Goal: Communication & Community: Ask a question

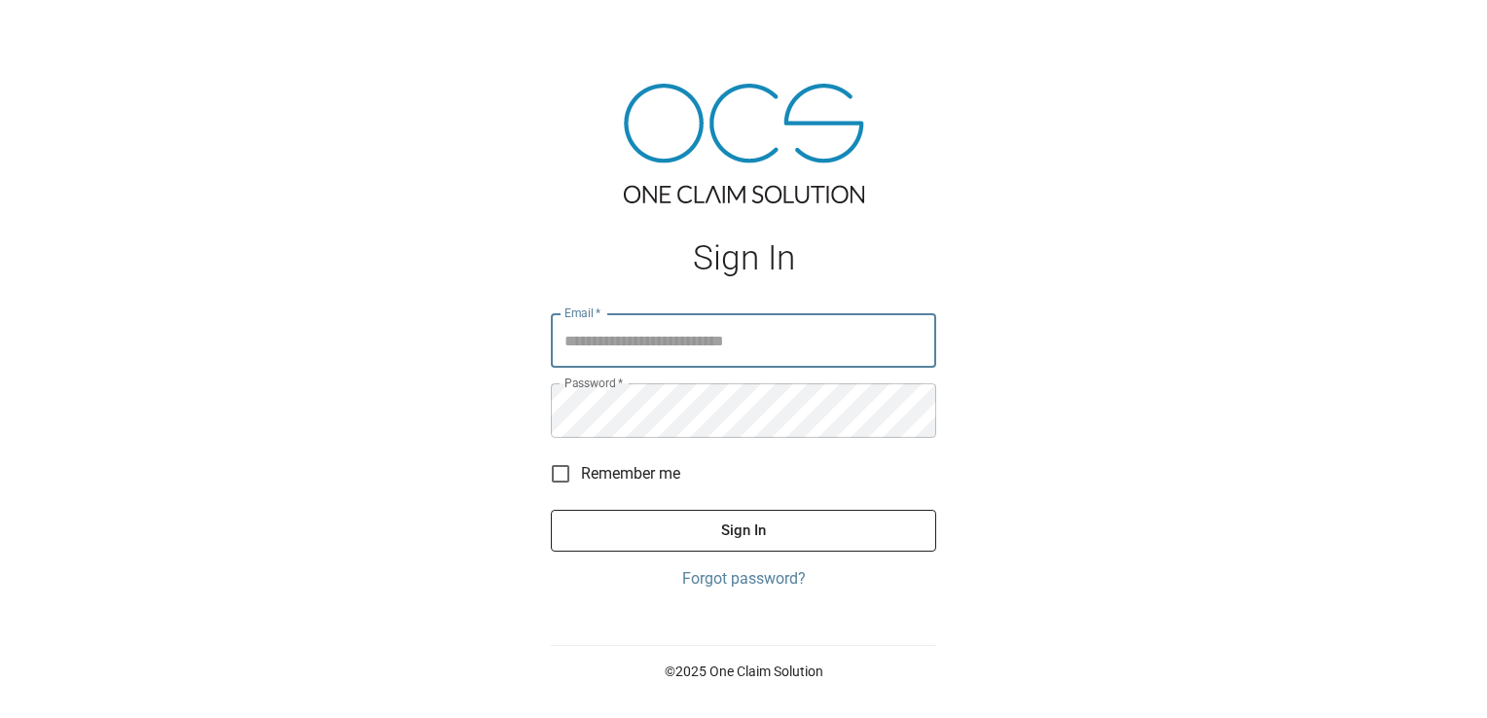
click at [669, 353] on input "Email   *" at bounding box center [743, 340] width 385 height 55
type input "**********"
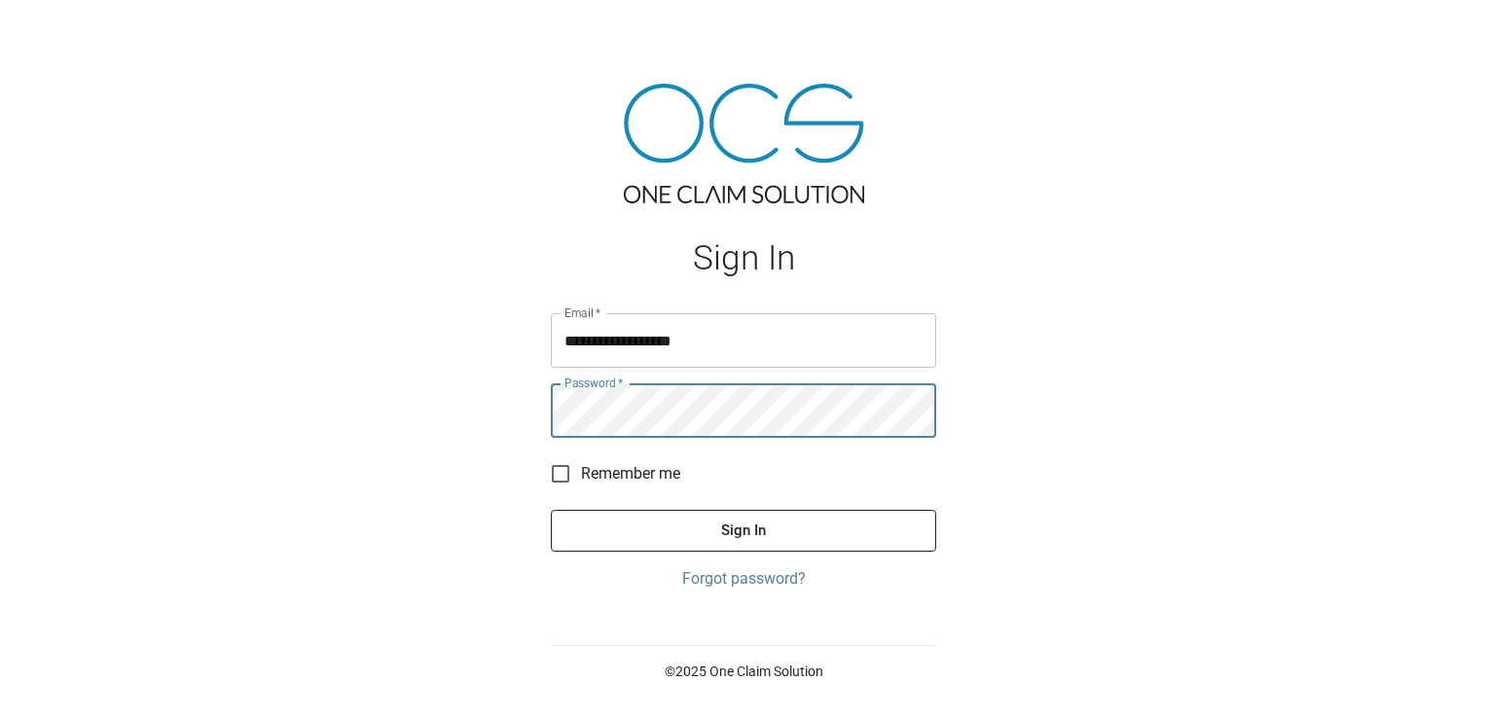
click at [551, 510] on button "Sign In" at bounding box center [743, 530] width 385 height 41
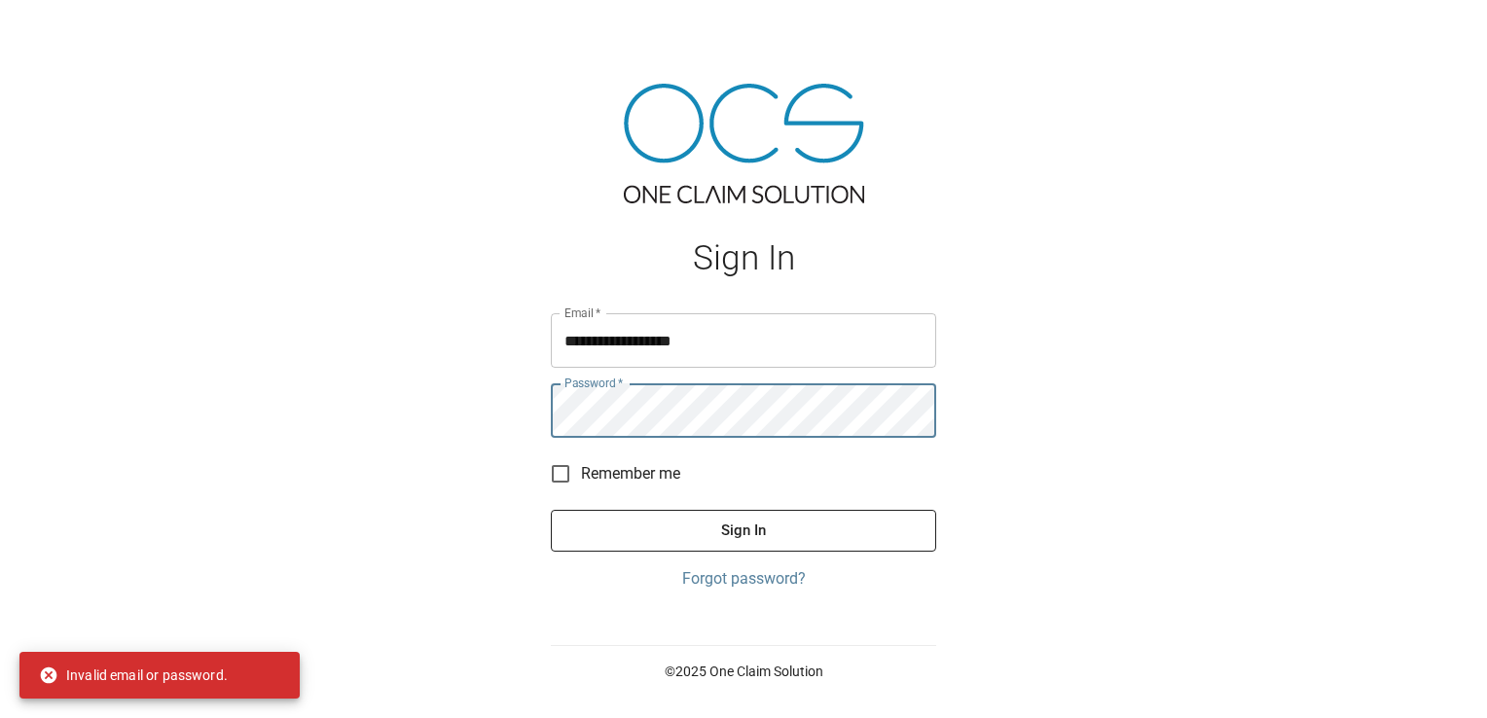
click at [484, 419] on div "**********" at bounding box center [743, 359] width 1487 height 718
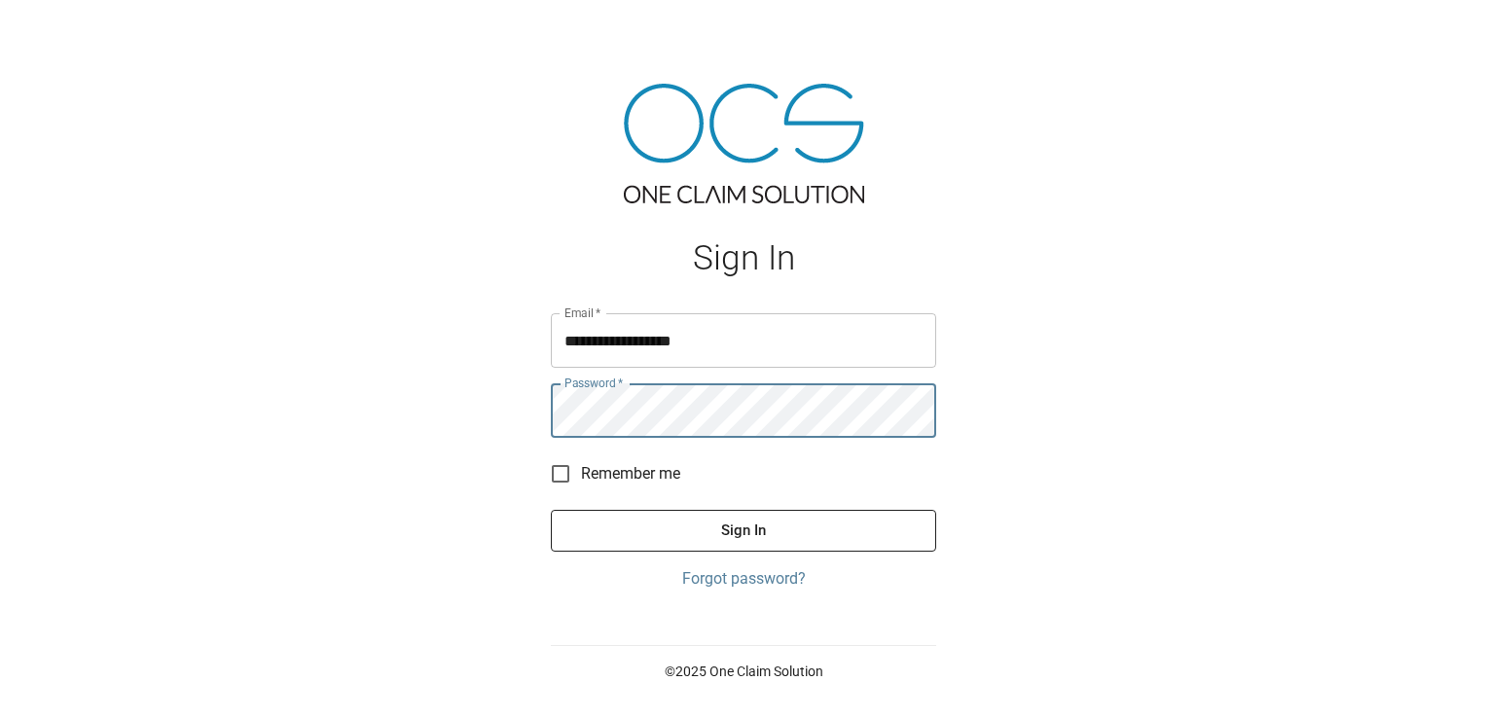
click at [551, 510] on button "Sign In" at bounding box center [743, 530] width 385 height 41
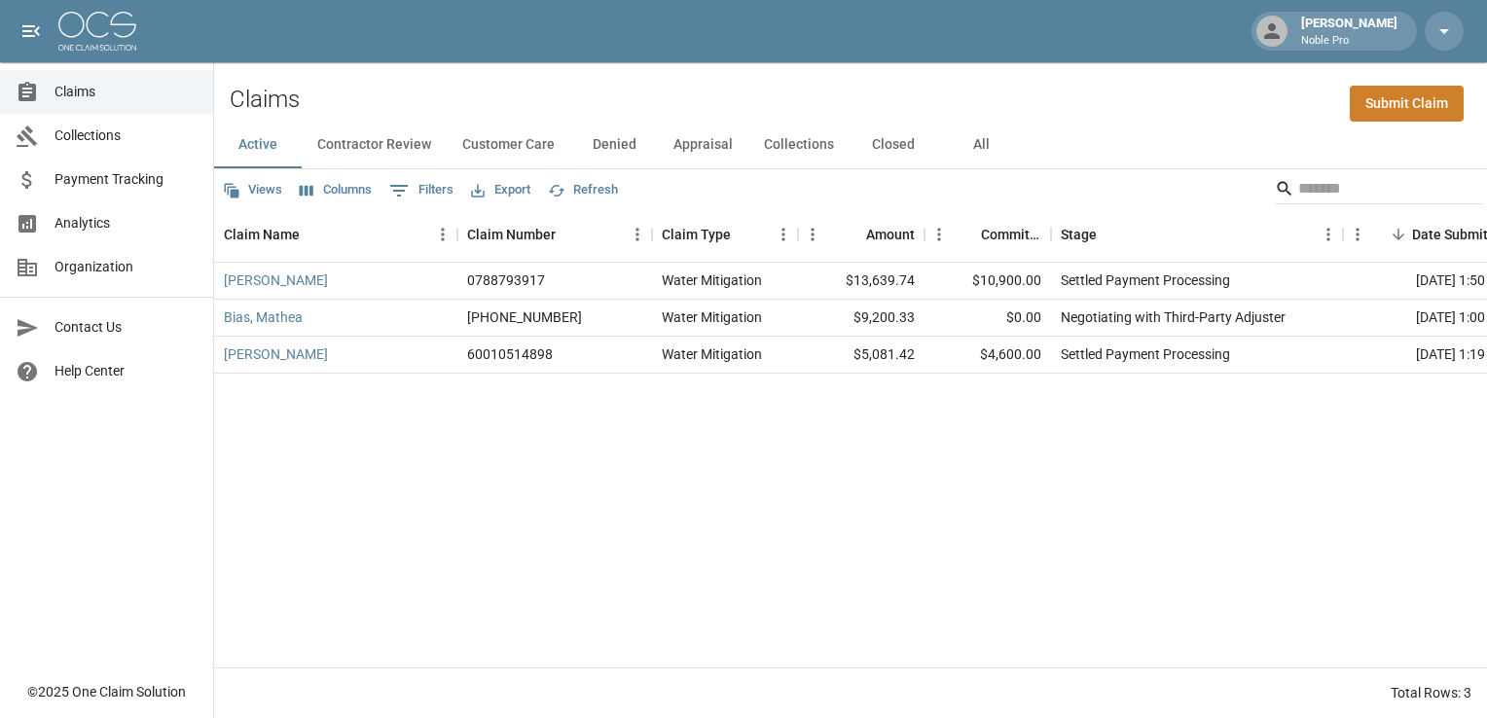
click at [383, 146] on button "Contractor Review" at bounding box center [374, 145] width 145 height 47
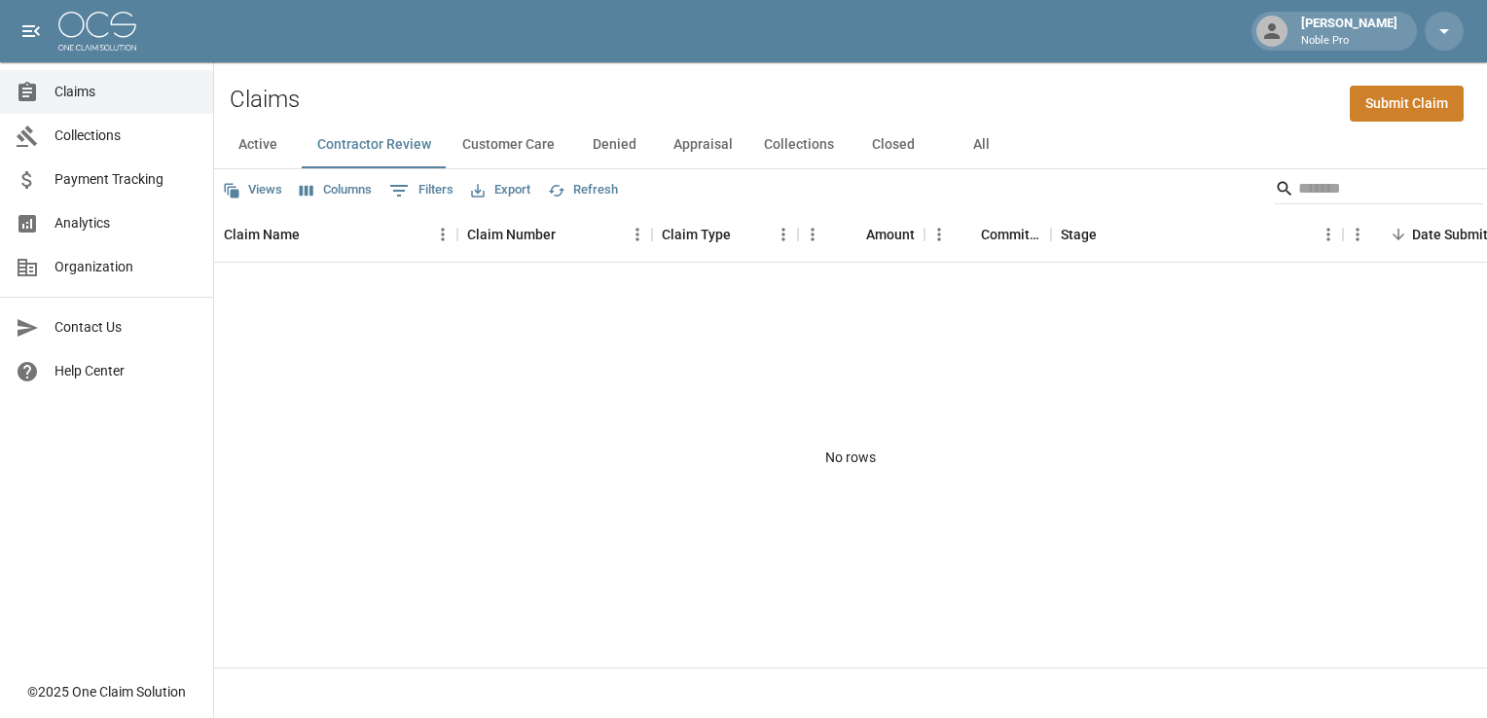
click at [502, 143] on button "Customer Care" at bounding box center [509, 145] width 124 height 47
click at [623, 141] on button "Denied" at bounding box center [614, 145] width 88 height 47
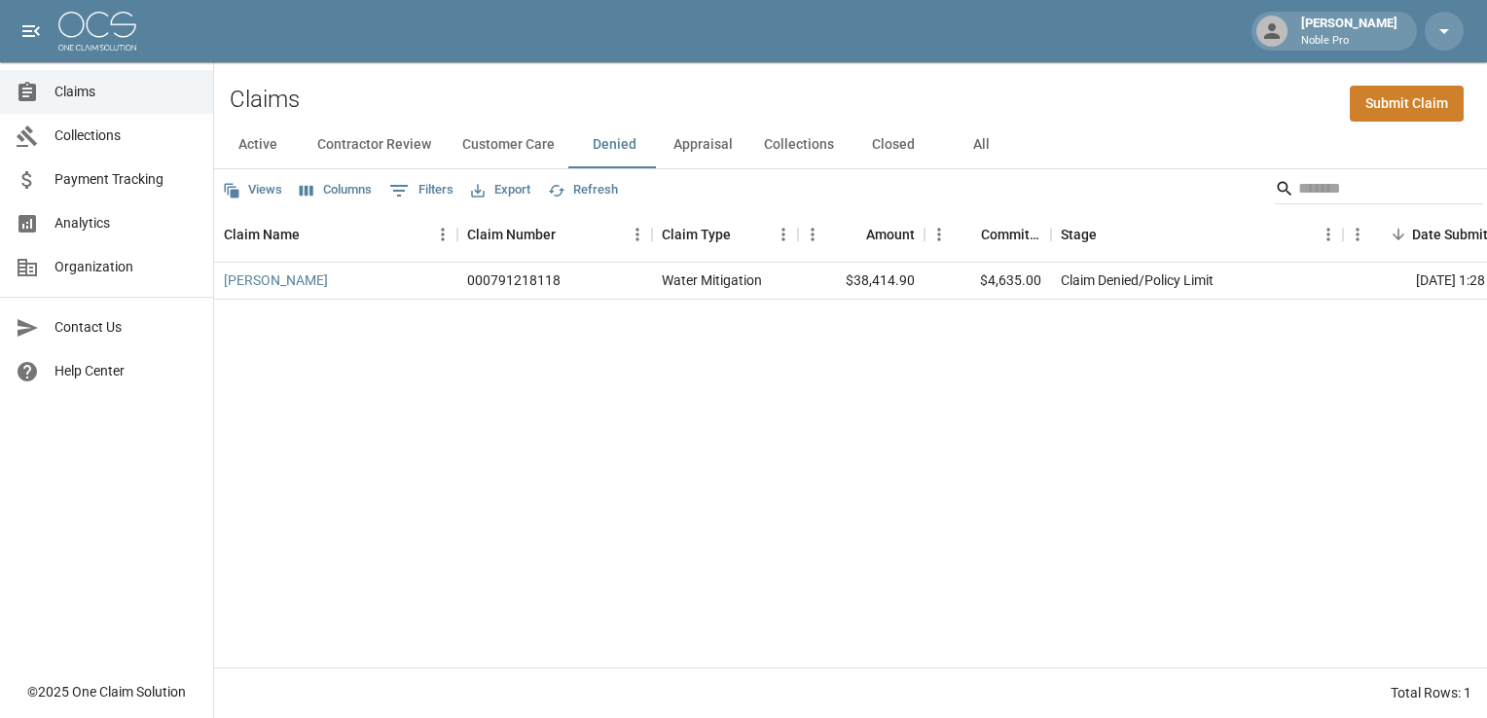
click at [699, 146] on button "Appraisal" at bounding box center [703, 145] width 91 height 47
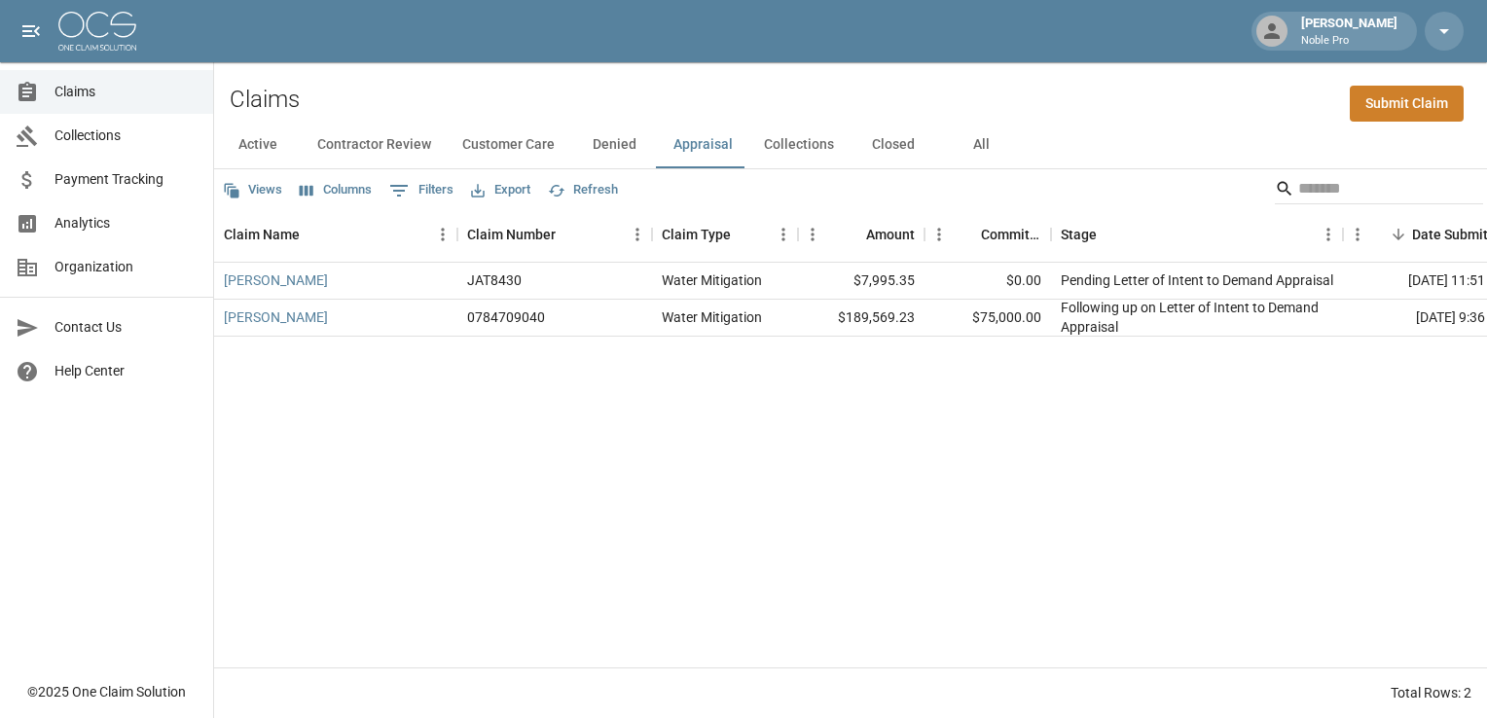
click at [785, 150] on button "Collections" at bounding box center [798, 145] width 101 height 47
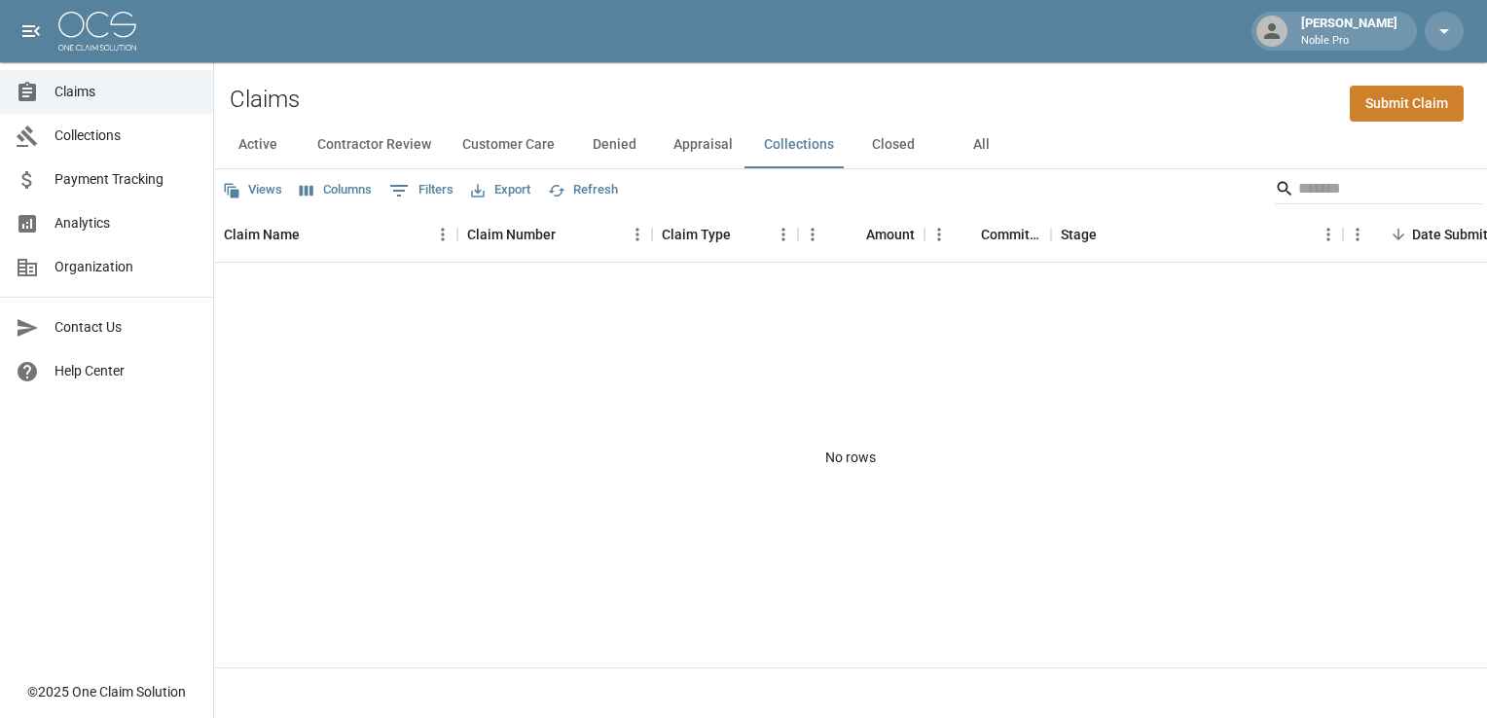
click at [666, 147] on button "Appraisal" at bounding box center [703, 145] width 91 height 47
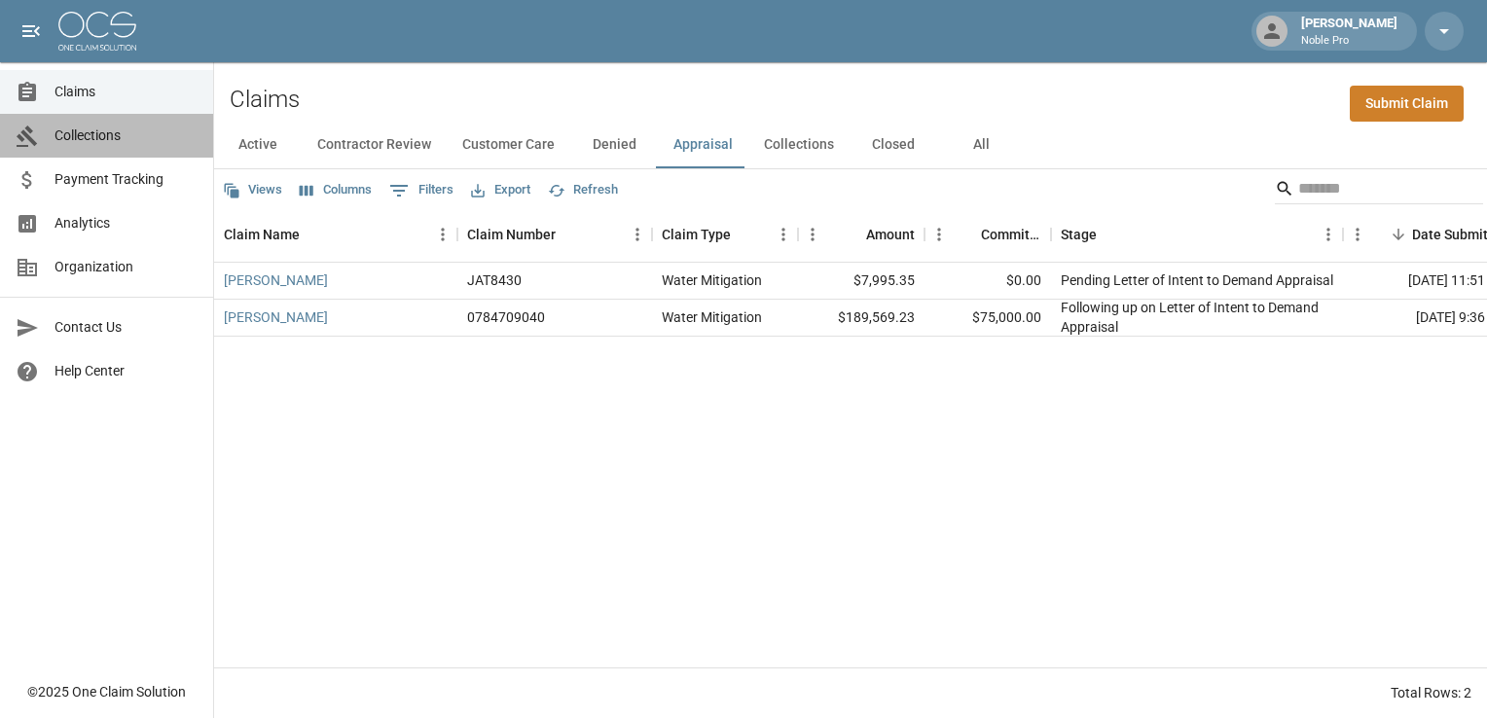
click at [86, 134] on span "Collections" at bounding box center [126, 136] width 143 height 20
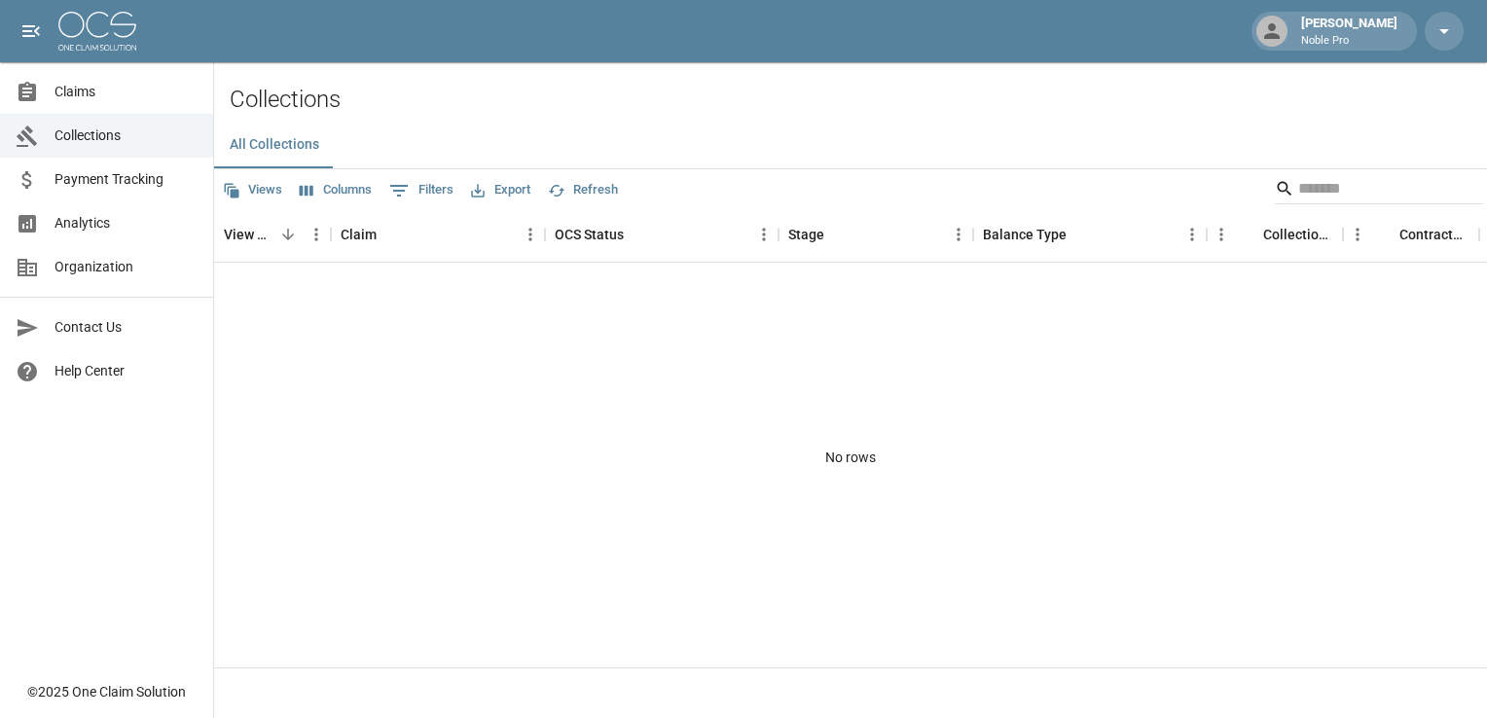
click at [89, 317] on span "Contact Us" at bounding box center [126, 327] width 143 height 20
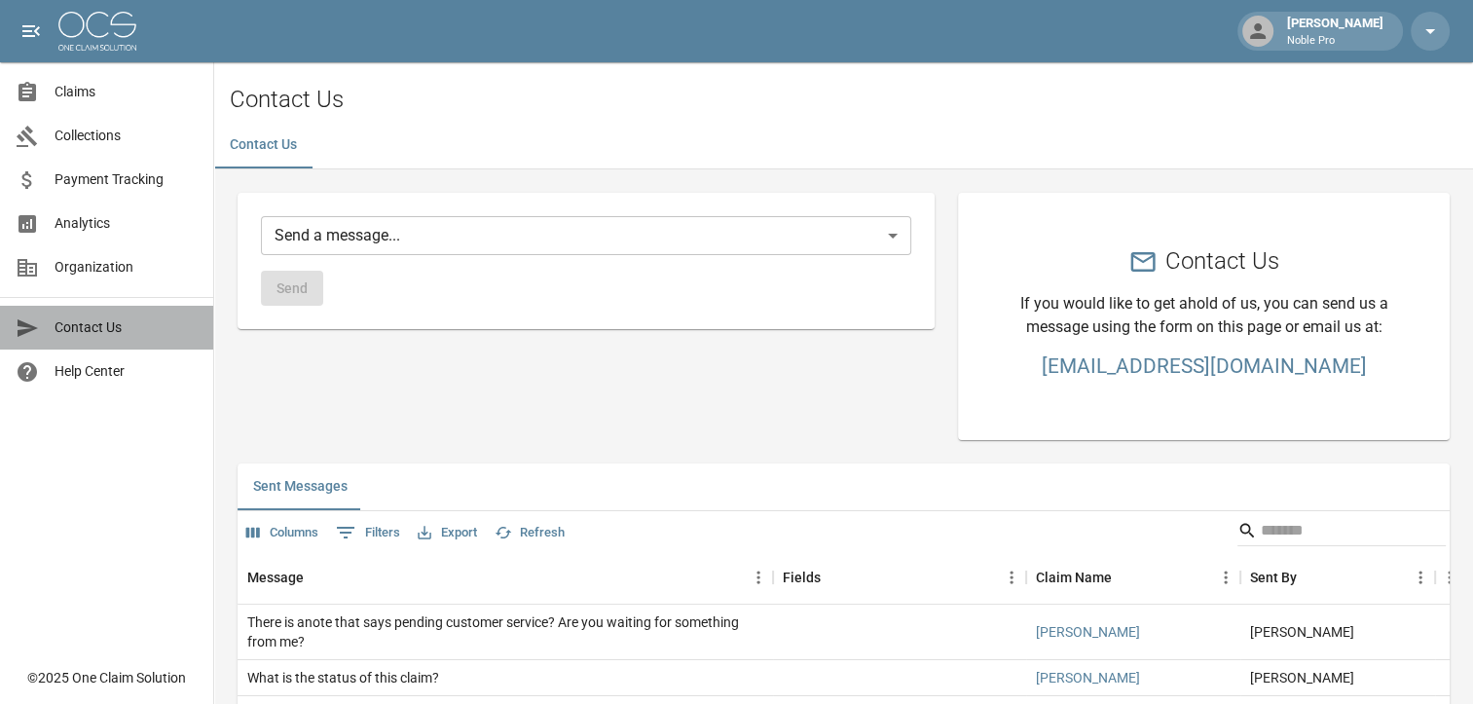
click at [82, 339] on link "Contact Us" at bounding box center [106, 328] width 213 height 44
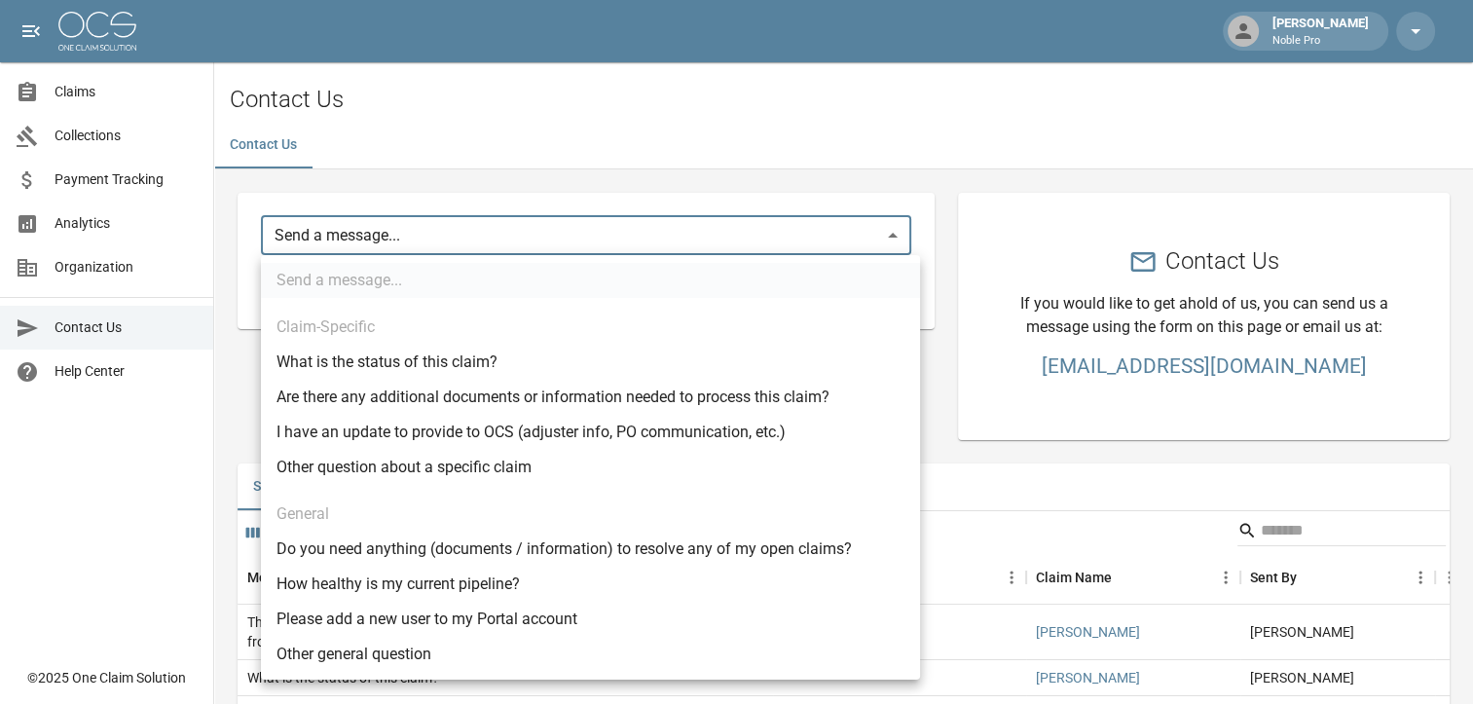
click at [356, 232] on body "[PERSON_NAME] [PERSON_NAME] Pro Claims Collections Payment Tracking Analytics O…" at bounding box center [736, 450] width 1473 height 901
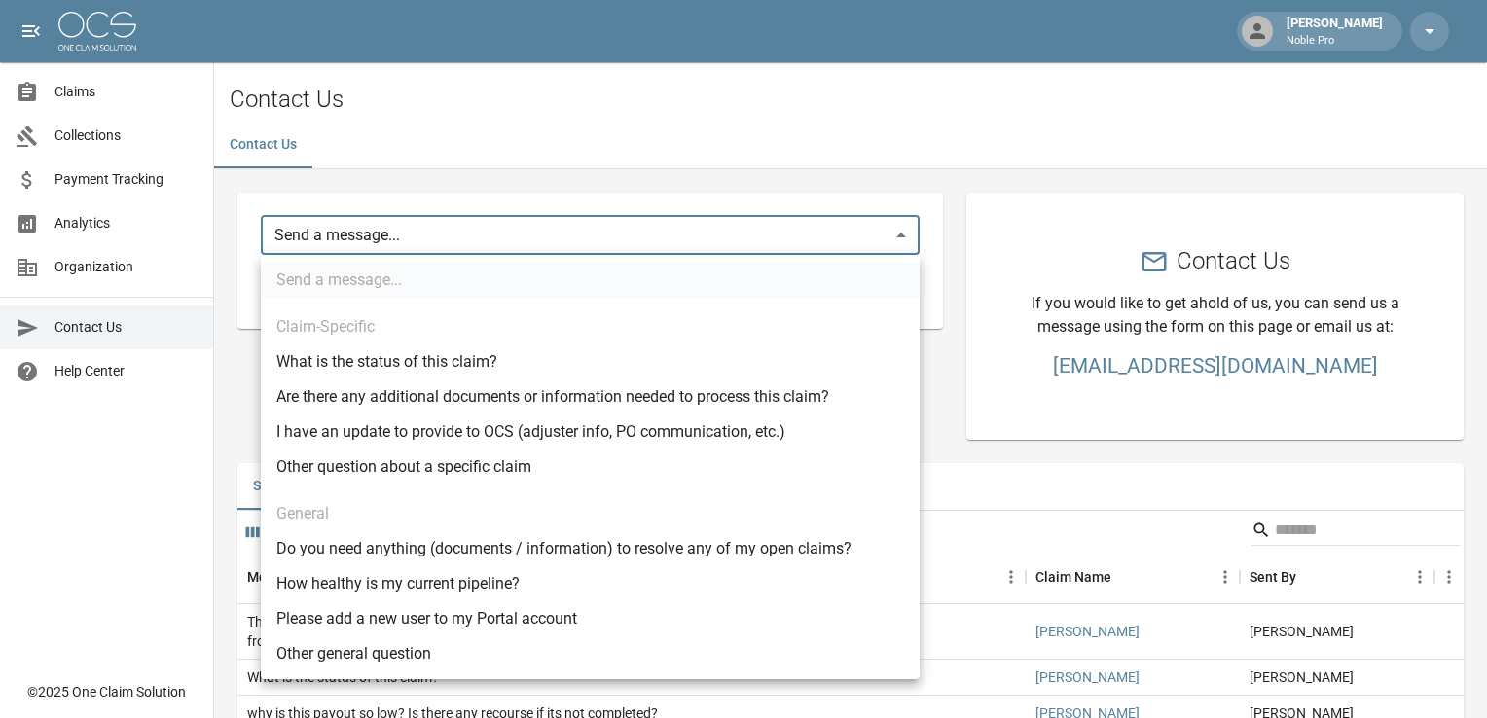
click at [334, 278] on ul "Send a message... Claim-Specific What is the status of this claim? Are there an…" at bounding box center [590, 467] width 659 height 424
click at [337, 332] on ul "Send a message... Claim-Specific What is the status of this claim? Are there an…" at bounding box center [590, 467] width 659 height 424
click at [628, 654] on li "Other general question" at bounding box center [590, 654] width 659 height 35
type input "*****"
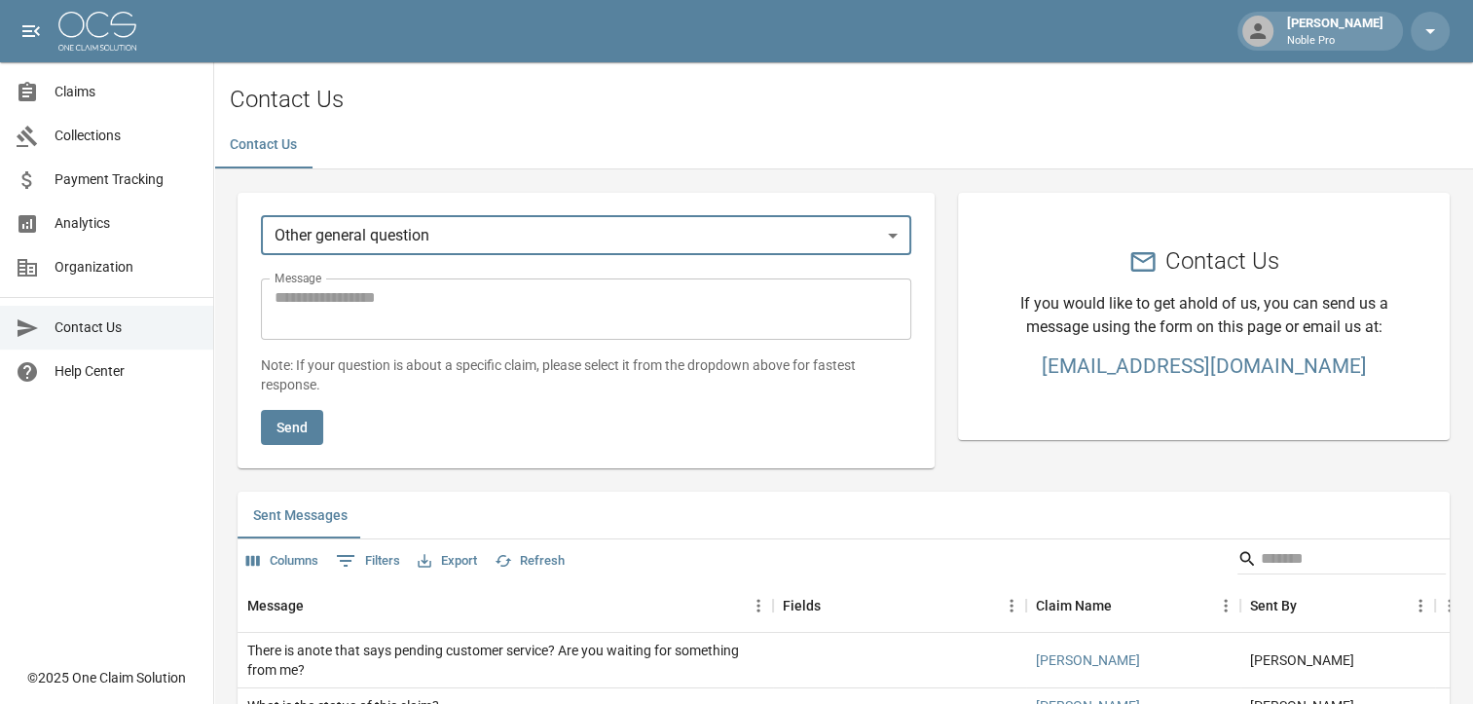
click at [373, 316] on textarea "Message" at bounding box center [585, 308] width 623 height 45
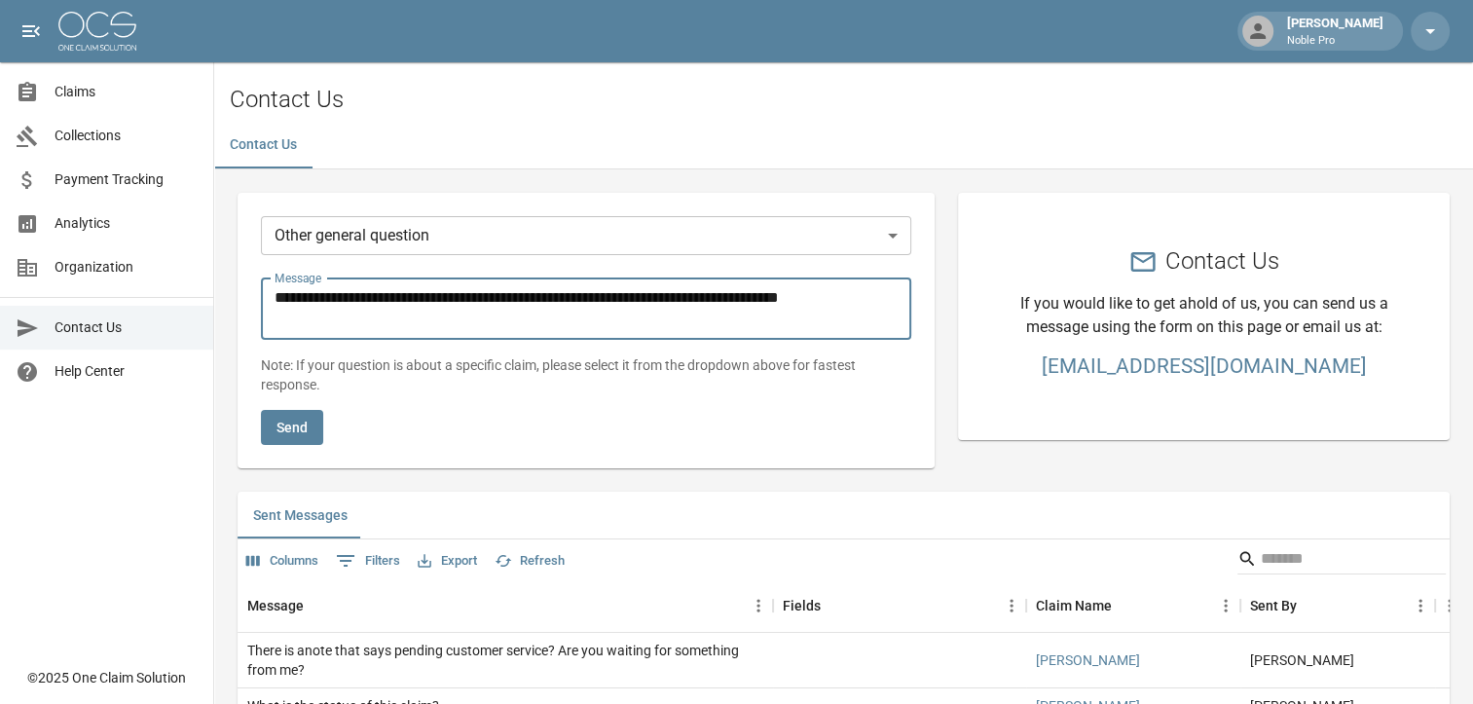
type textarea "**********"
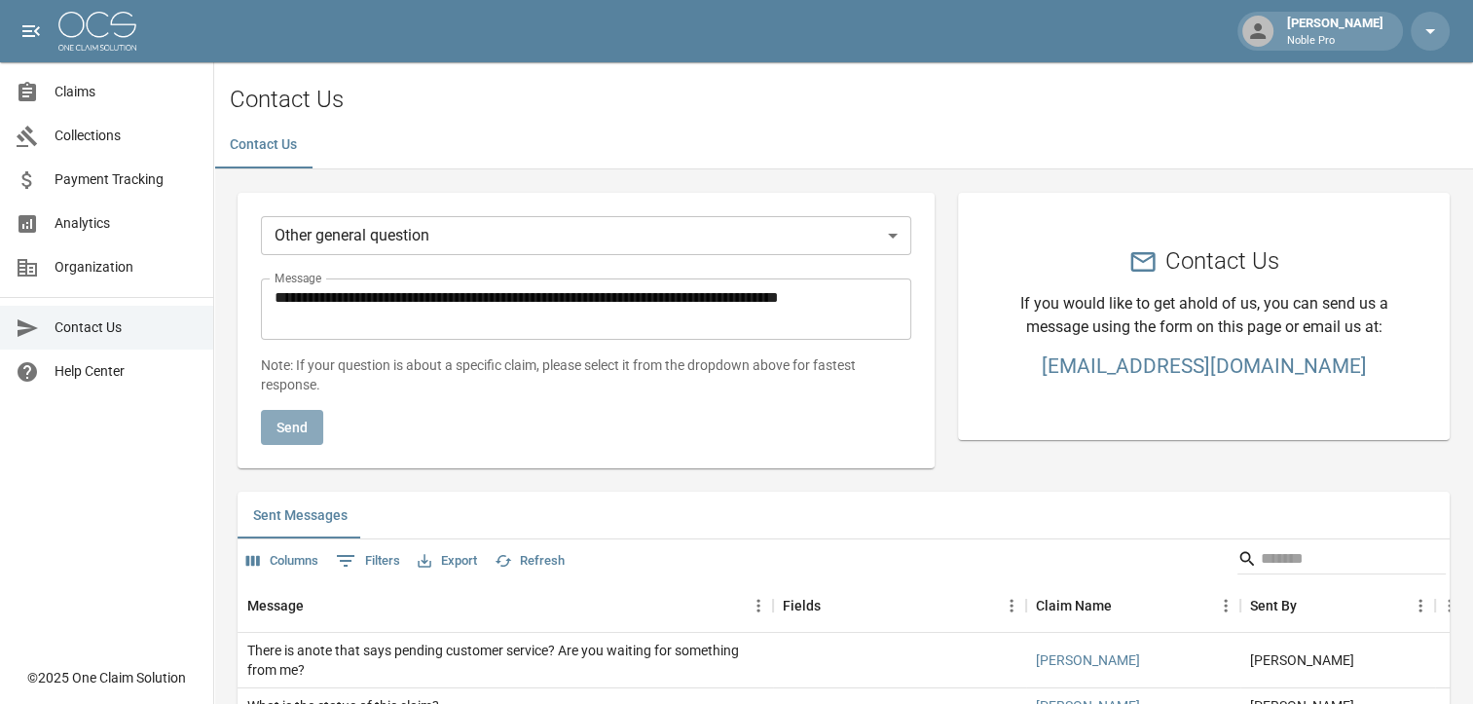
click at [296, 410] on button "Send" at bounding box center [292, 428] width 62 height 36
